Goal: Information Seeking & Learning: Learn about a topic

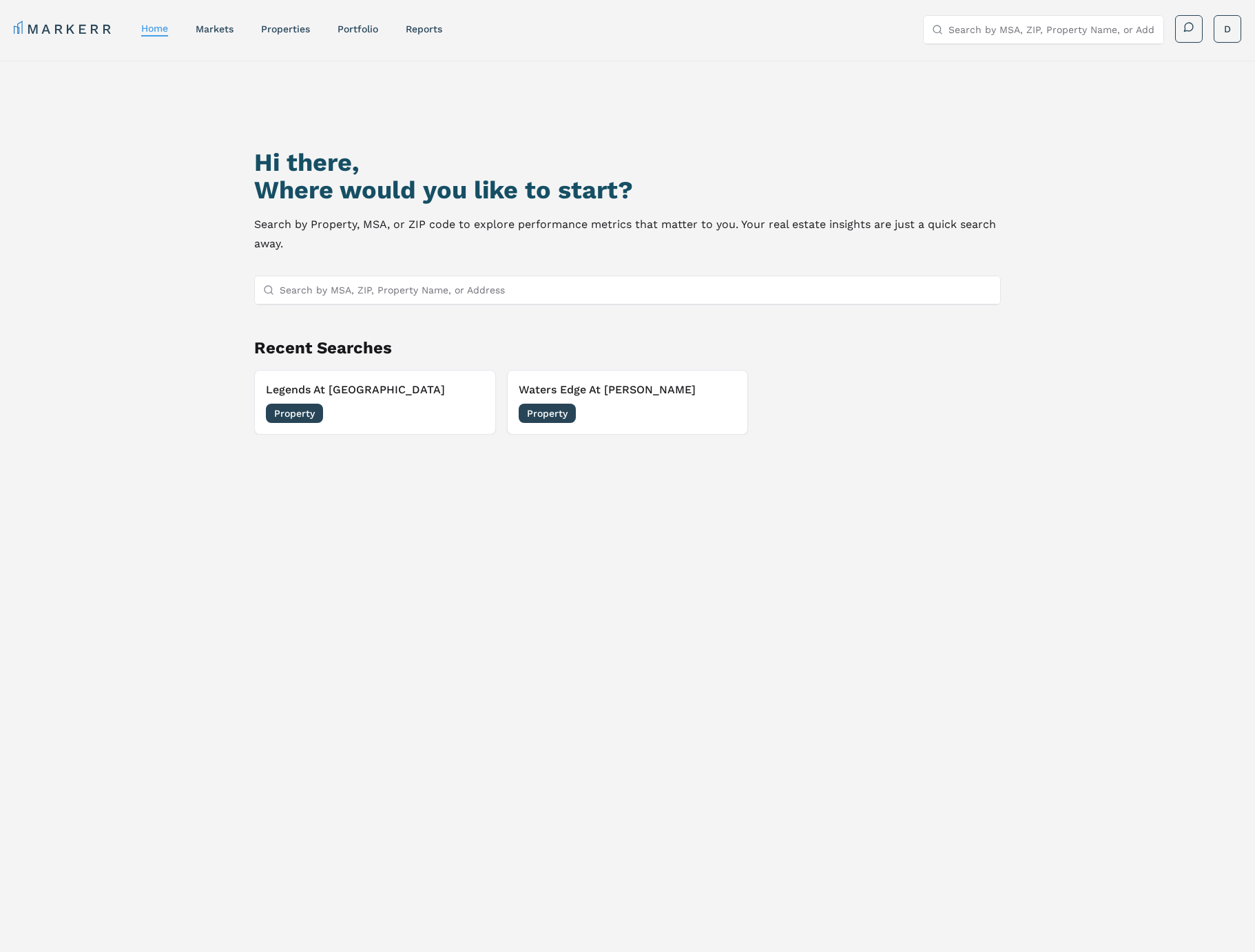
click at [490, 290] on input "Search by MSA, ZIP, Property Name, or Address" at bounding box center [635, 290] width 712 height 28
click at [216, 35] on div "markets" at bounding box center [214, 29] width 38 height 13
click at [967, 24] on input "Search by MSA, ZIP, Property Name, or Address" at bounding box center [1051, 29] width 206 height 28
click at [222, 24] on link "markets" at bounding box center [214, 29] width 38 height 11
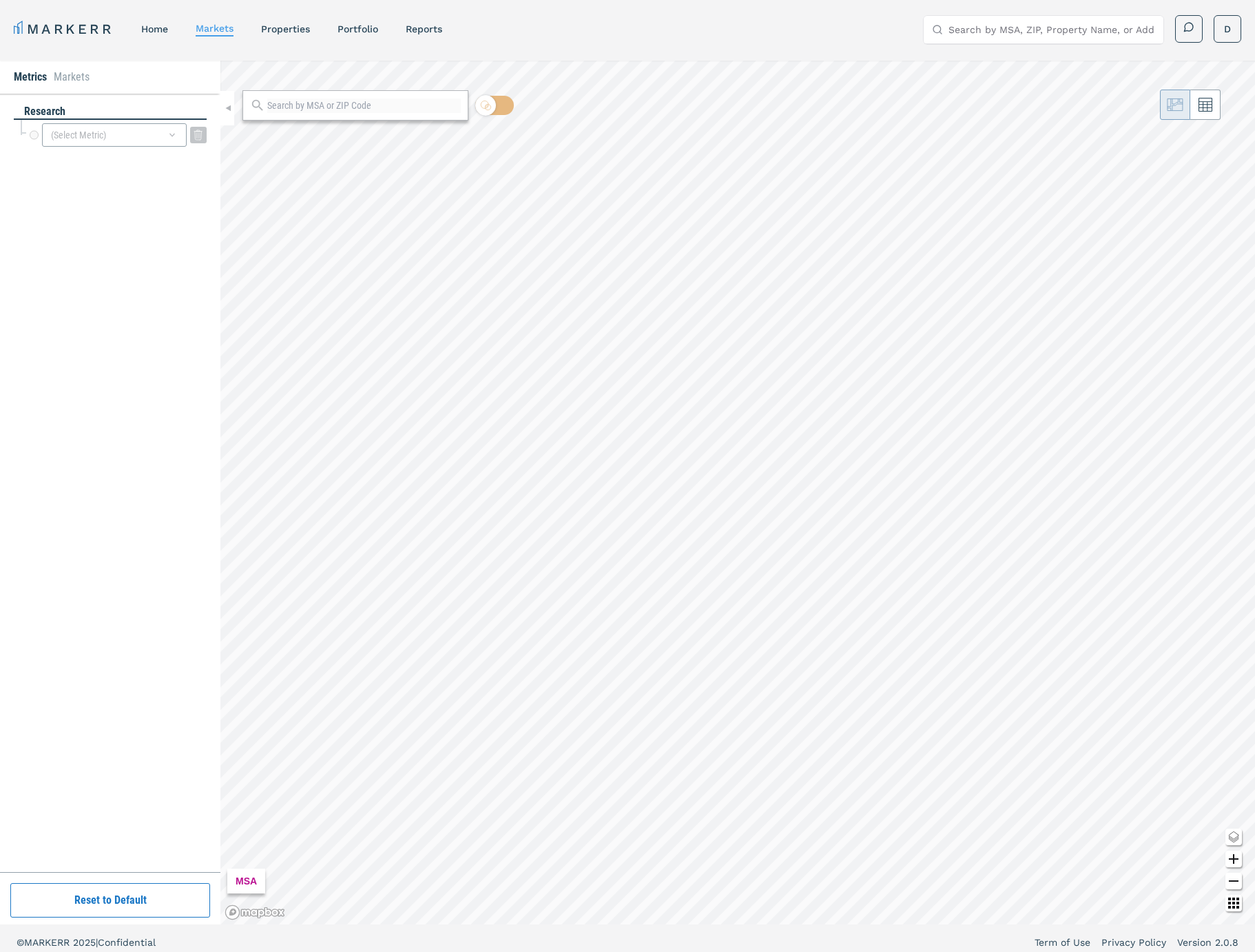
click at [134, 139] on div "(Select Metric)" at bounding box center [115, 135] width 145 height 24
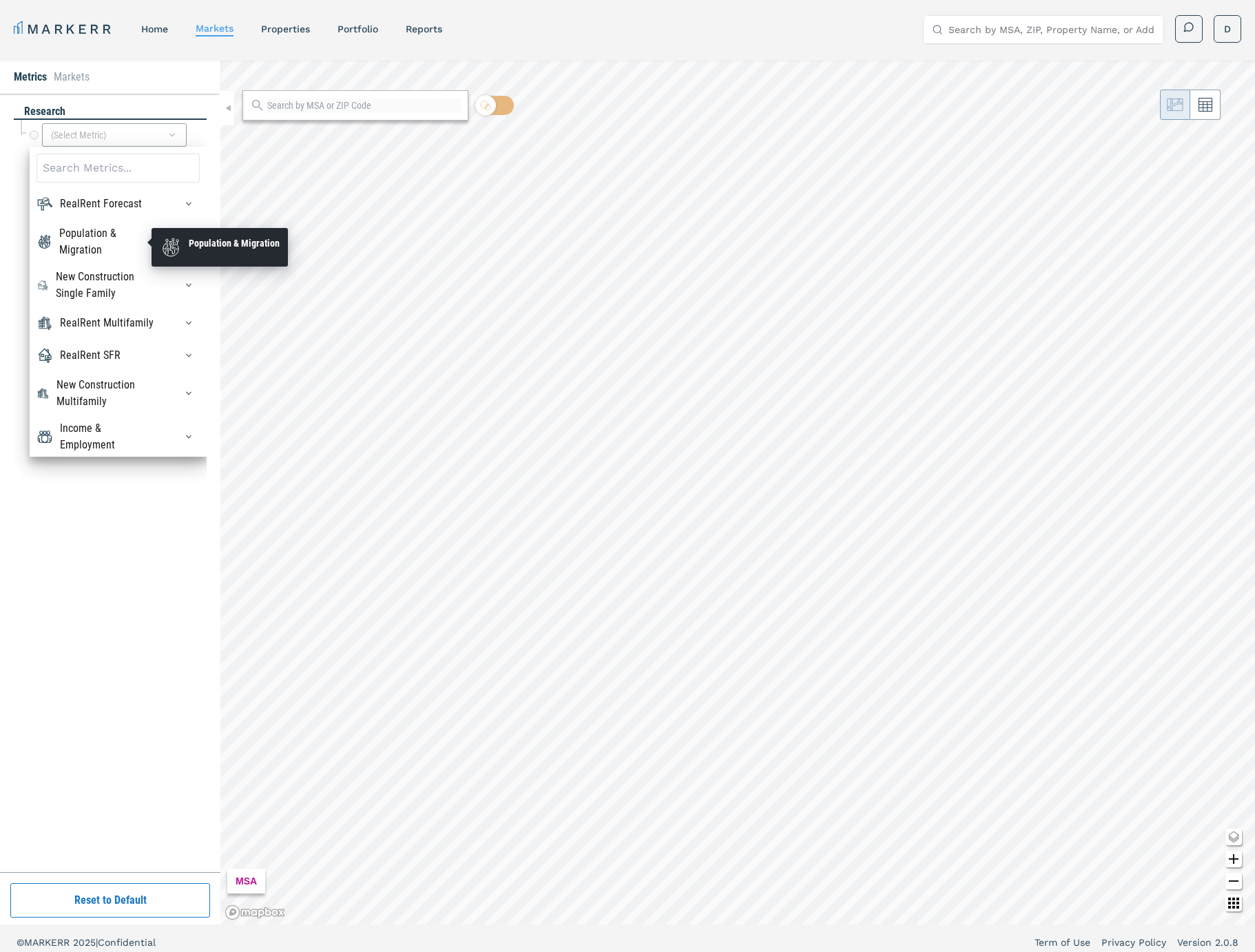
click at [106, 246] on div "Population & Migration" at bounding box center [109, 241] width 99 height 33
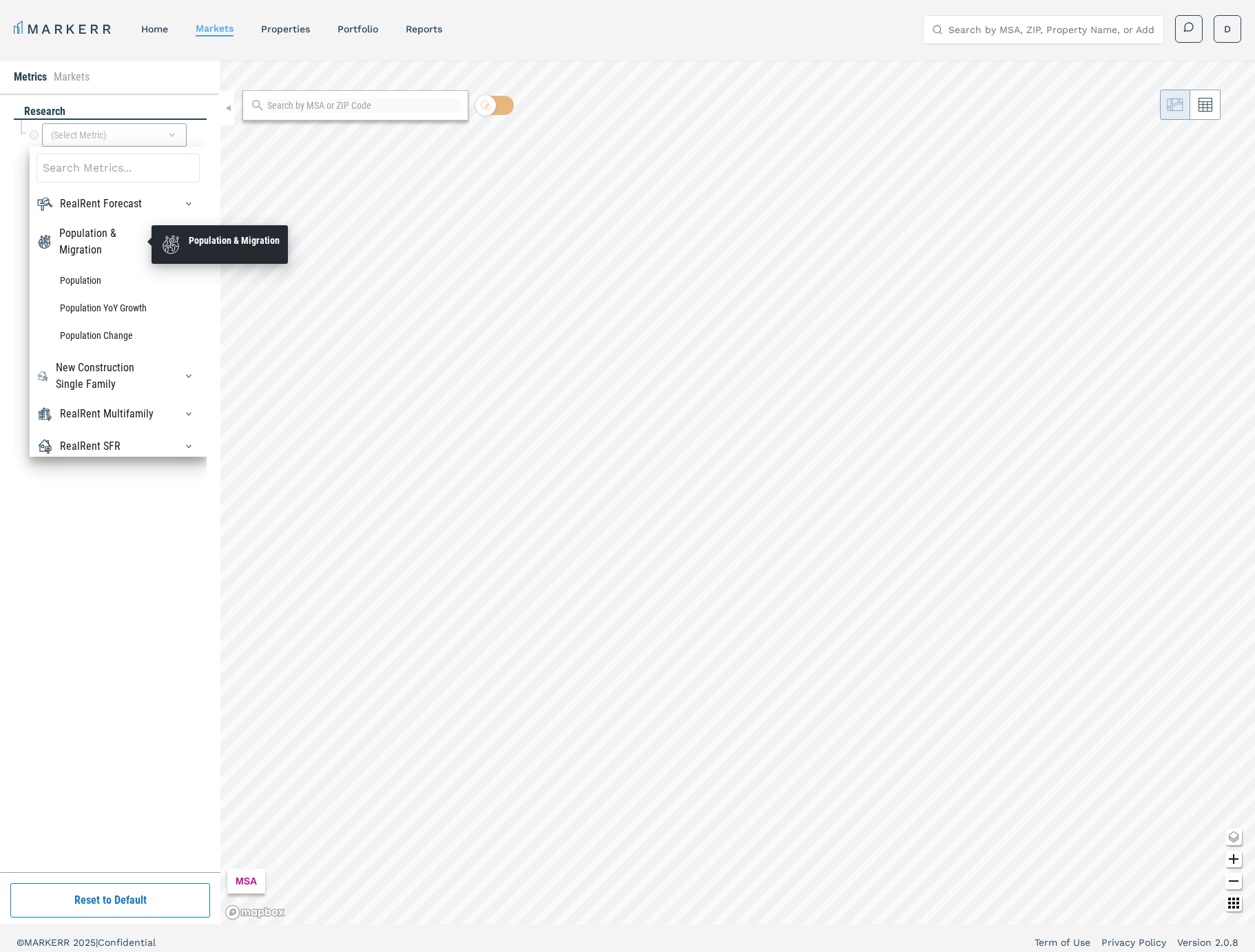
click at [104, 246] on div "Population & Migration" at bounding box center [109, 241] width 99 height 33
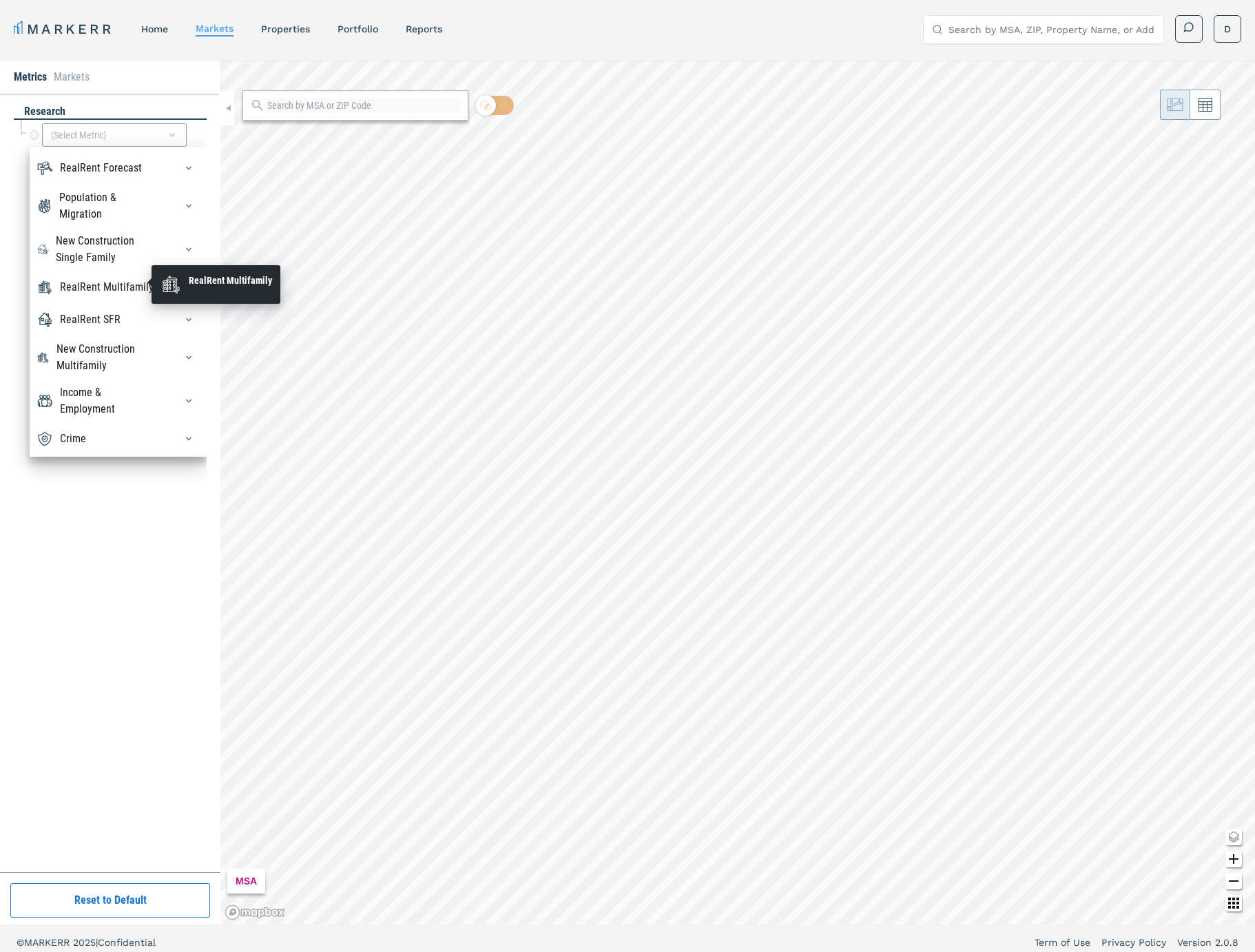
scroll to position [8, 0]
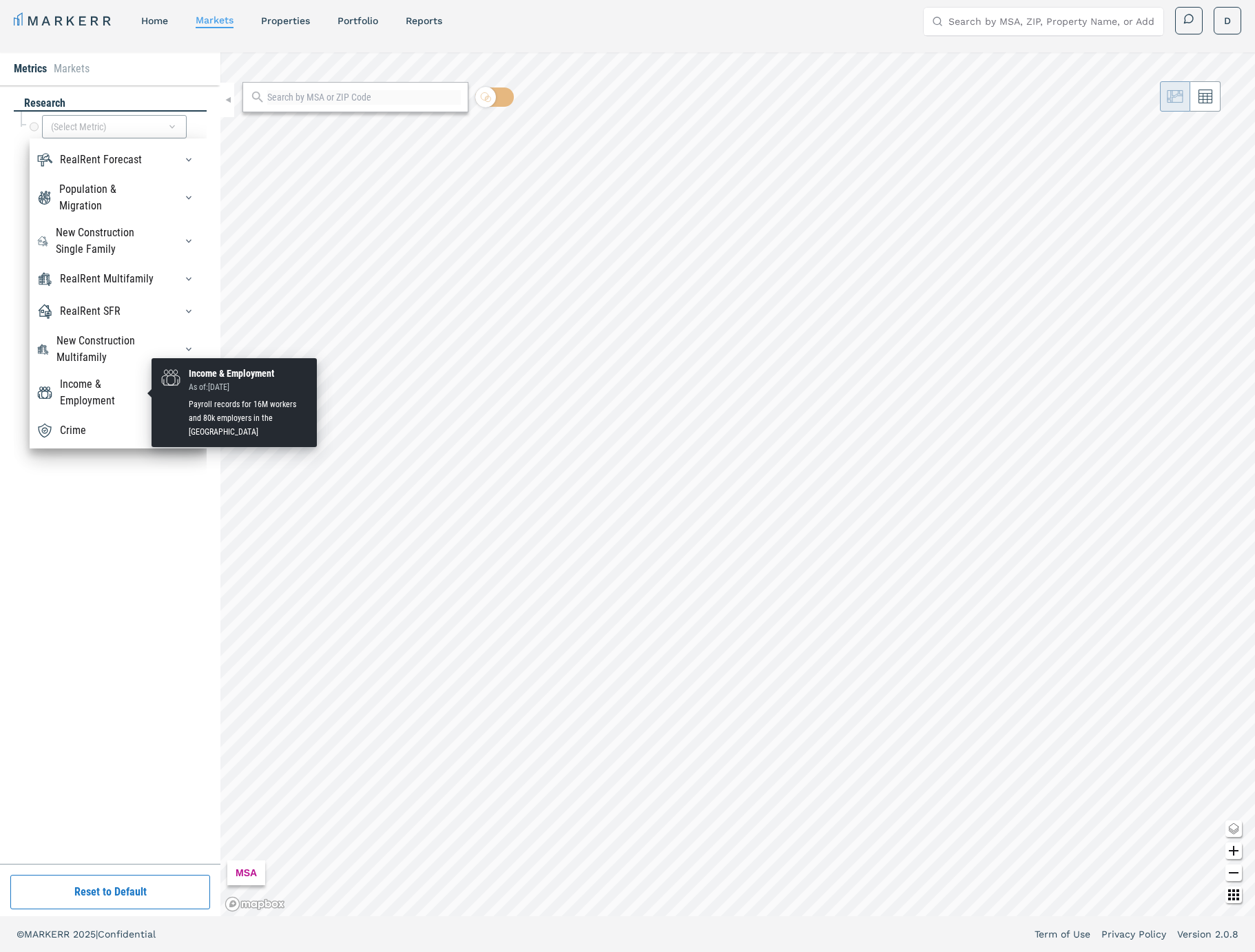
click at [97, 404] on div "Income & Employment" at bounding box center [109, 393] width 99 height 33
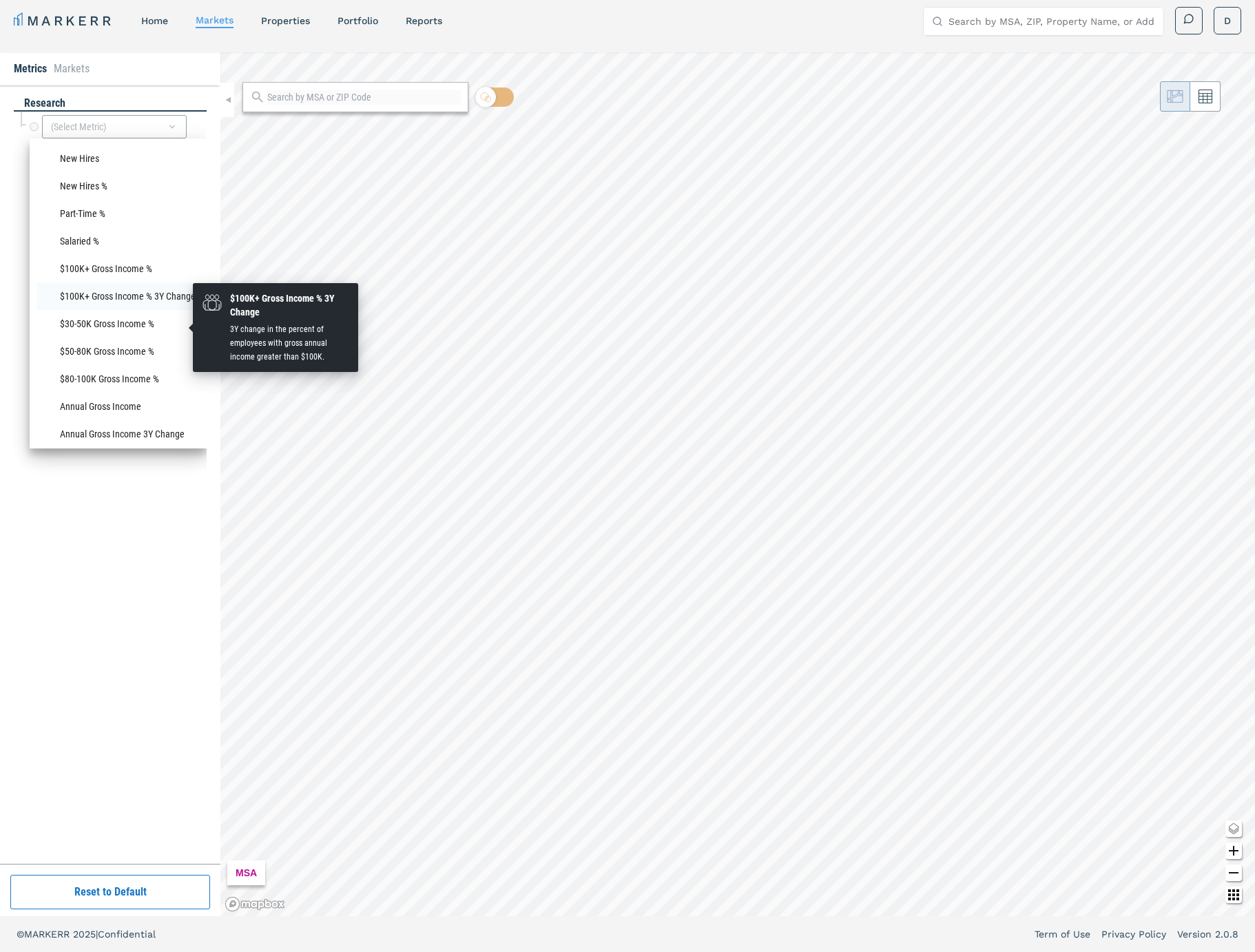
scroll to position [1012, 0]
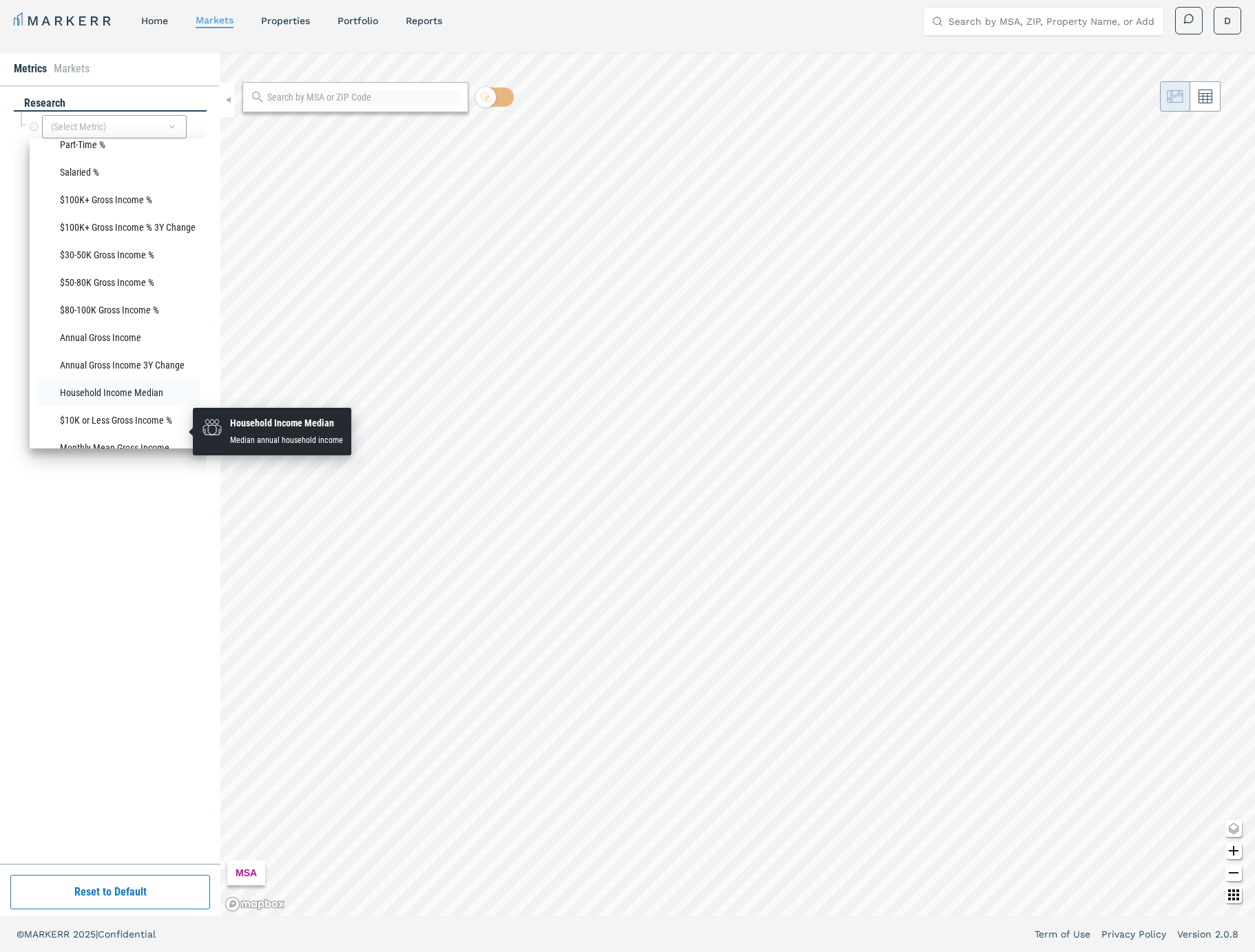
click at [121, 407] on li "Household Income Median" at bounding box center [118, 393] width 163 height 28
